Goal: Navigation & Orientation: Find specific page/section

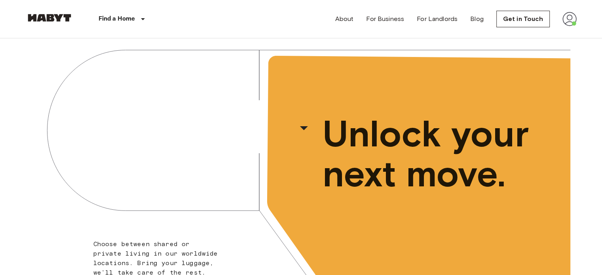
click at [572, 17] on img at bounding box center [570, 19] width 14 height 14
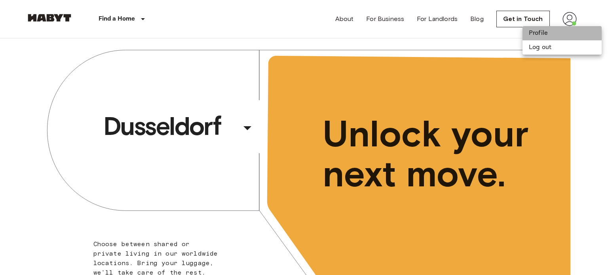
click at [534, 36] on li "Profile" at bounding box center [562, 33] width 79 height 14
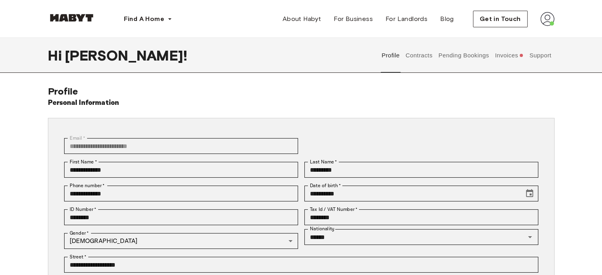
click at [537, 55] on button "Support" at bounding box center [540, 55] width 24 height 35
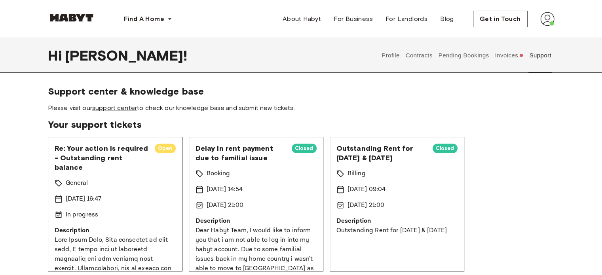
click at [416, 53] on button "Contracts" at bounding box center [419, 55] width 29 height 35
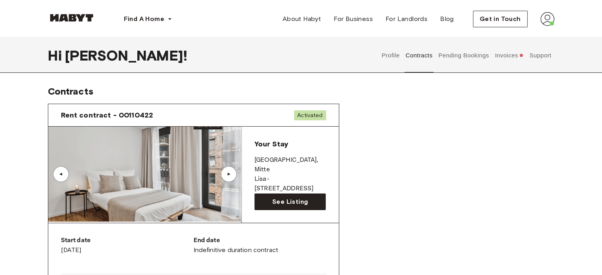
click at [474, 57] on button "Pending Bookings" at bounding box center [463, 55] width 53 height 35
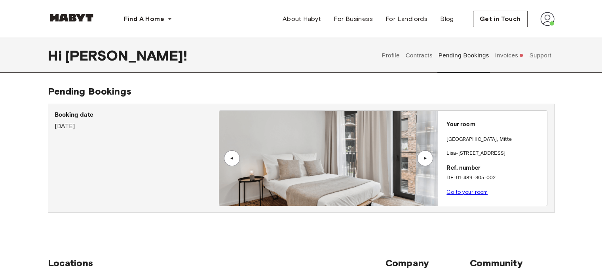
click at [468, 192] on link "Go to your room" at bounding box center [467, 192] width 41 height 6
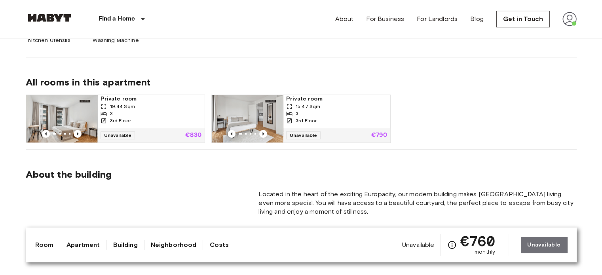
scroll to position [527, 0]
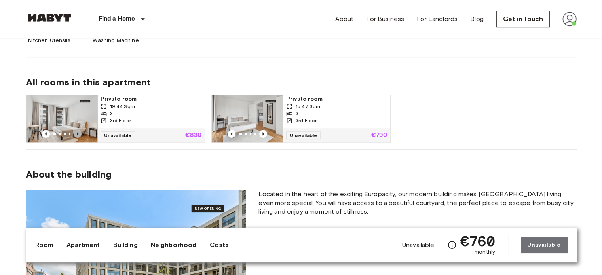
click at [79, 132] on icon "Previous image" at bounding box center [78, 134] width 8 height 8
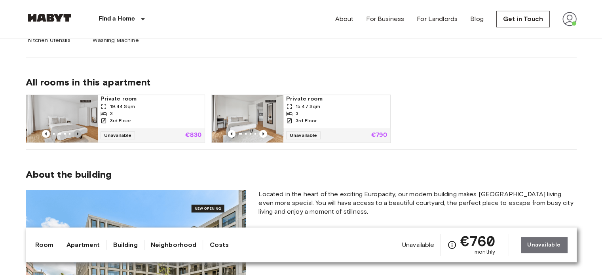
click at [79, 132] on icon "Previous image" at bounding box center [78, 134] width 8 height 8
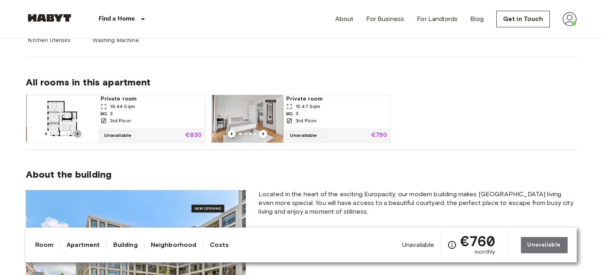
click at [79, 132] on icon "Previous image" at bounding box center [78, 134] width 8 height 8
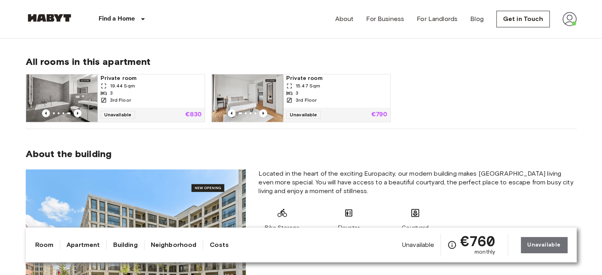
scroll to position [547, 0]
click at [262, 112] on icon "Previous image" at bounding box center [263, 114] width 8 height 8
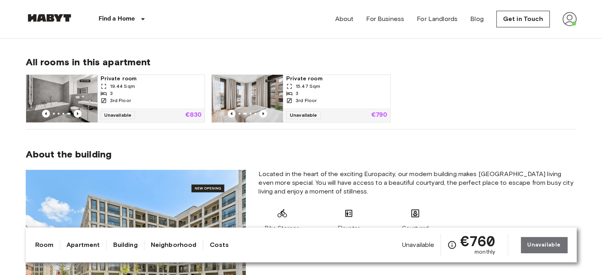
click at [260, 95] on img at bounding box center [247, 99] width 71 height 48
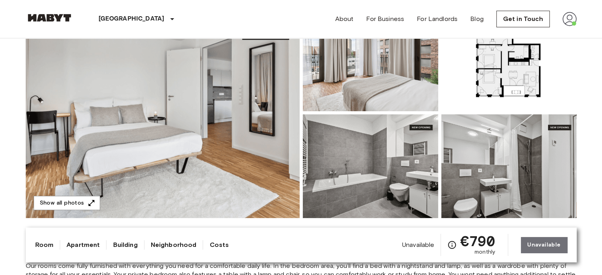
scroll to position [77, 0]
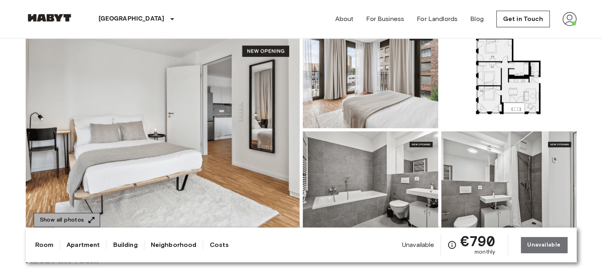
click at [80, 215] on button "Show all photos" at bounding box center [67, 220] width 67 height 15
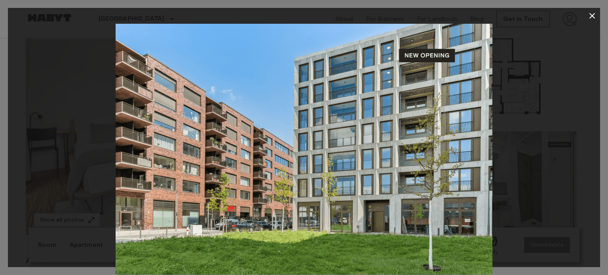
click at [595, 15] on icon "button" at bounding box center [592, 16] width 10 height 10
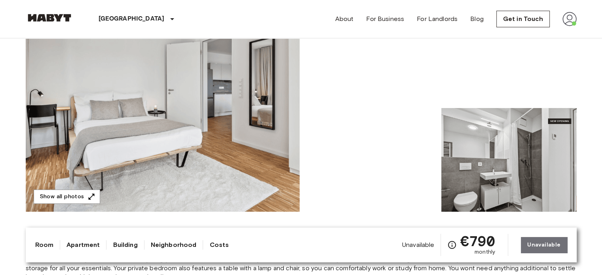
scroll to position [101, 0]
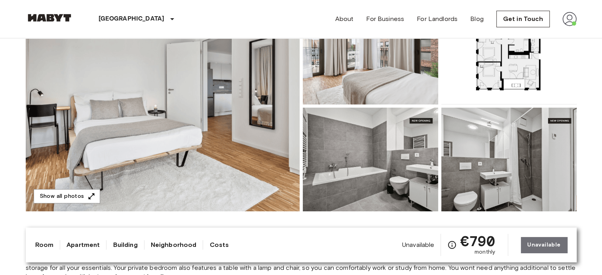
click at [391, 180] on img at bounding box center [370, 160] width 135 height 104
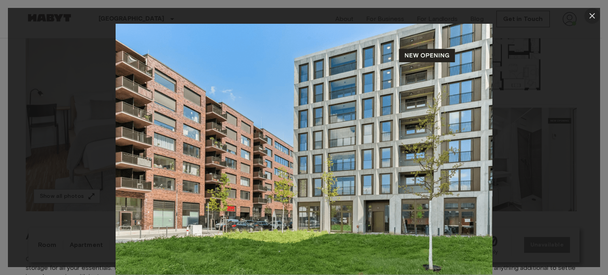
click at [589, 17] on icon "button" at bounding box center [592, 16] width 10 height 10
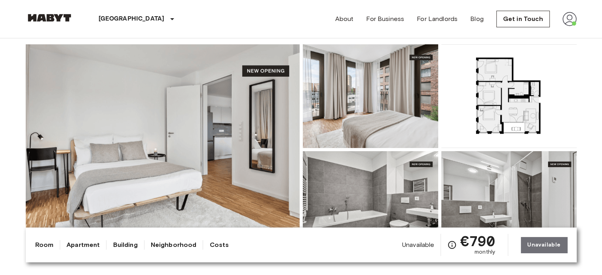
scroll to position [0, 0]
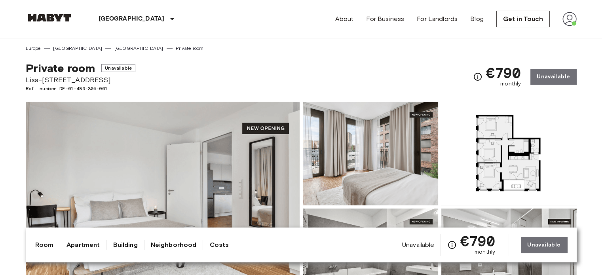
click at [211, 166] on img at bounding box center [163, 207] width 274 height 211
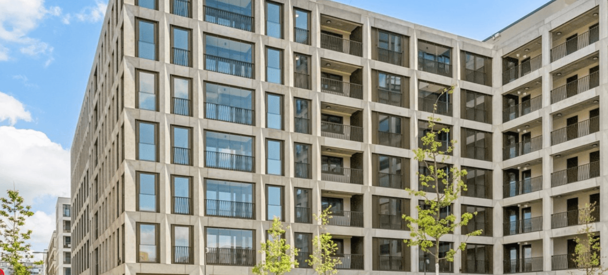
drag, startPoint x: 325, startPoint y: 117, endPoint x: 285, endPoint y: 159, distance: 58.0
click at [285, 159] on img at bounding box center [268, 149] width 377 height 251
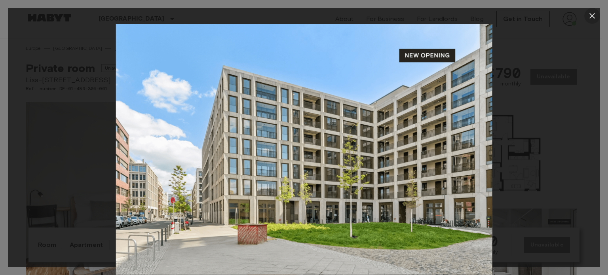
click at [593, 18] on icon "button" at bounding box center [592, 16] width 10 height 10
